Goal: Task Accomplishment & Management: Manage account settings

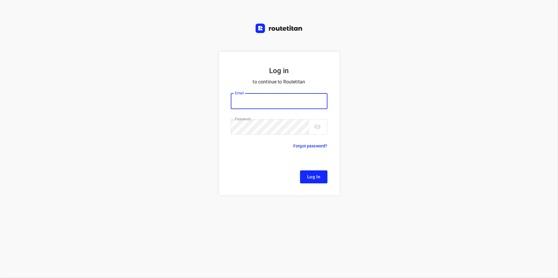
type input "[EMAIL_ADDRESS][DOMAIN_NAME]"
click at [322, 173] on button "Log In" at bounding box center [313, 176] width 27 height 13
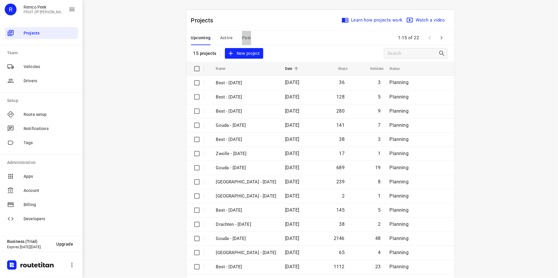
click at [245, 36] on span "Past" at bounding box center [246, 37] width 9 height 7
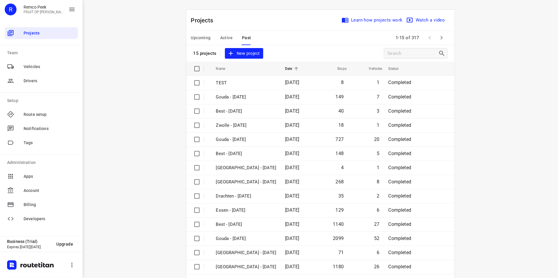
click at [440, 39] on icon "button" at bounding box center [441, 37] width 7 height 7
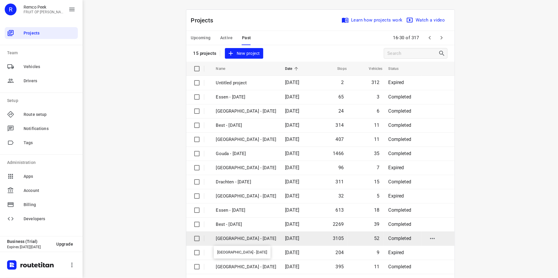
click at [258, 239] on p "[GEOGRAPHIC_DATA] - [DATE]" at bounding box center [246, 238] width 60 height 7
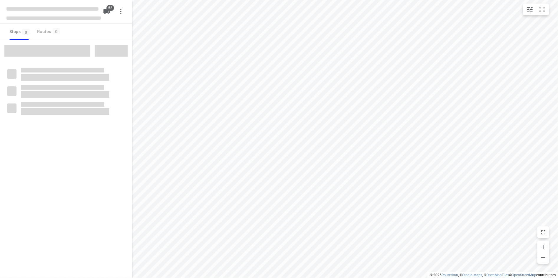
checkbox input "true"
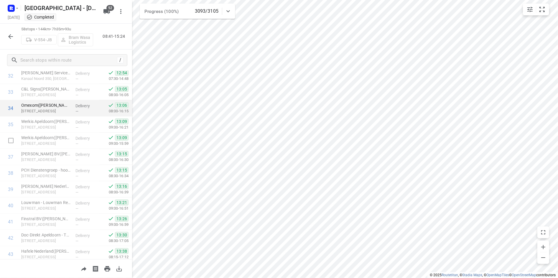
scroll to position [560, 0]
